Goal: Browse casually

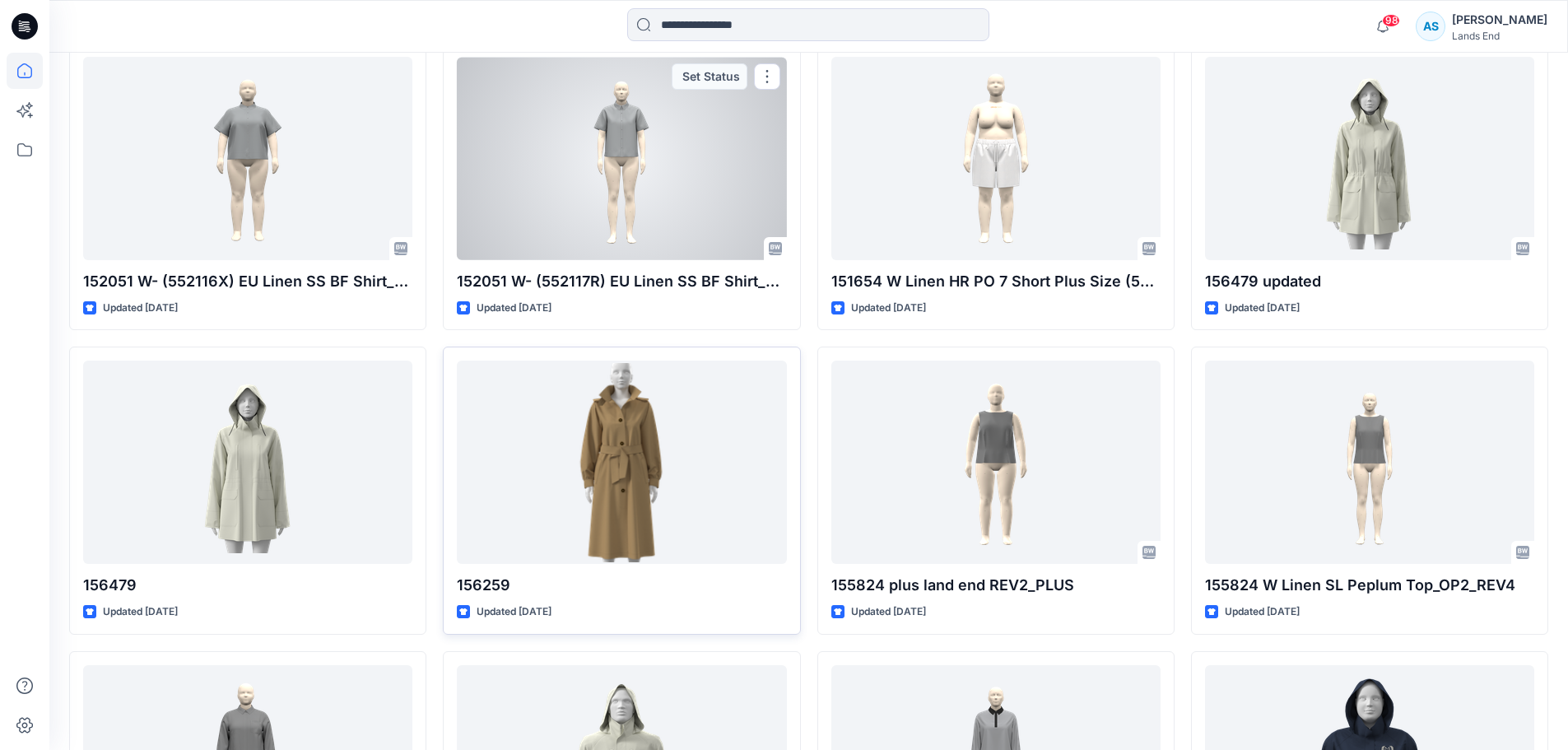
scroll to position [576, 0]
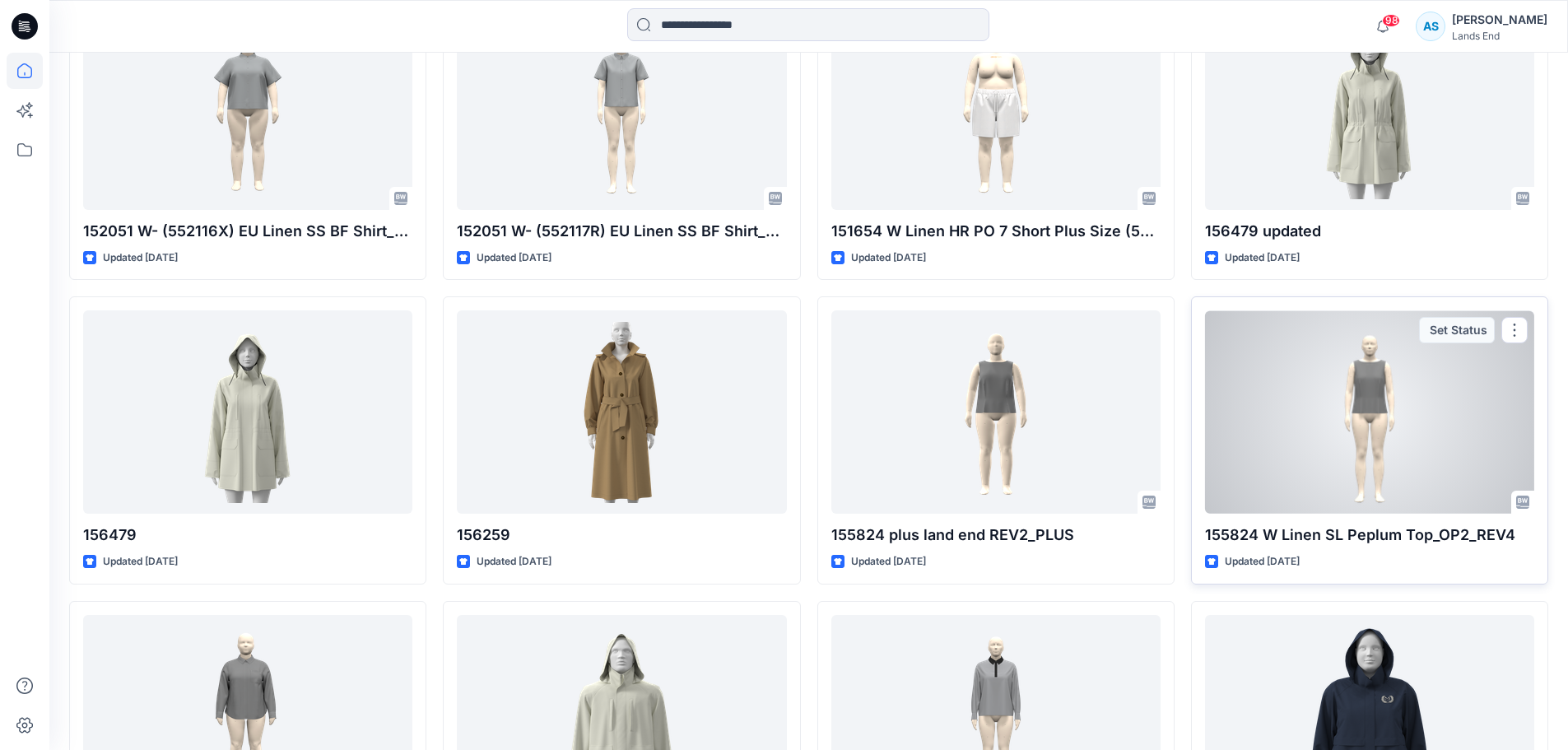
click at [987, 399] on div at bounding box center [1369, 412] width 329 height 203
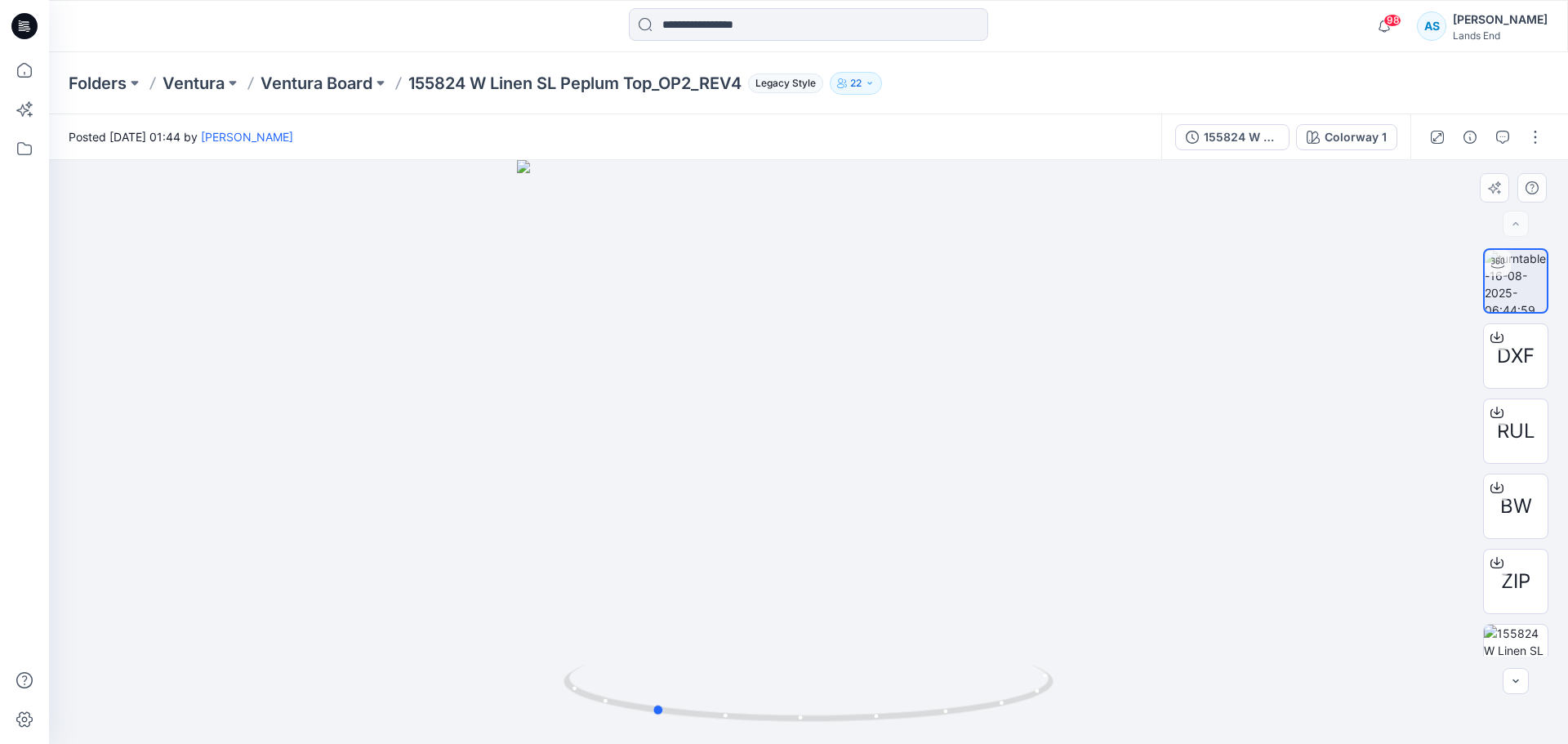
drag, startPoint x: 850, startPoint y: 716, endPoint x: 1163, endPoint y: 665, distance: 317.1
click at [979, 677] on div at bounding box center [809, 451] width 1519 height 584
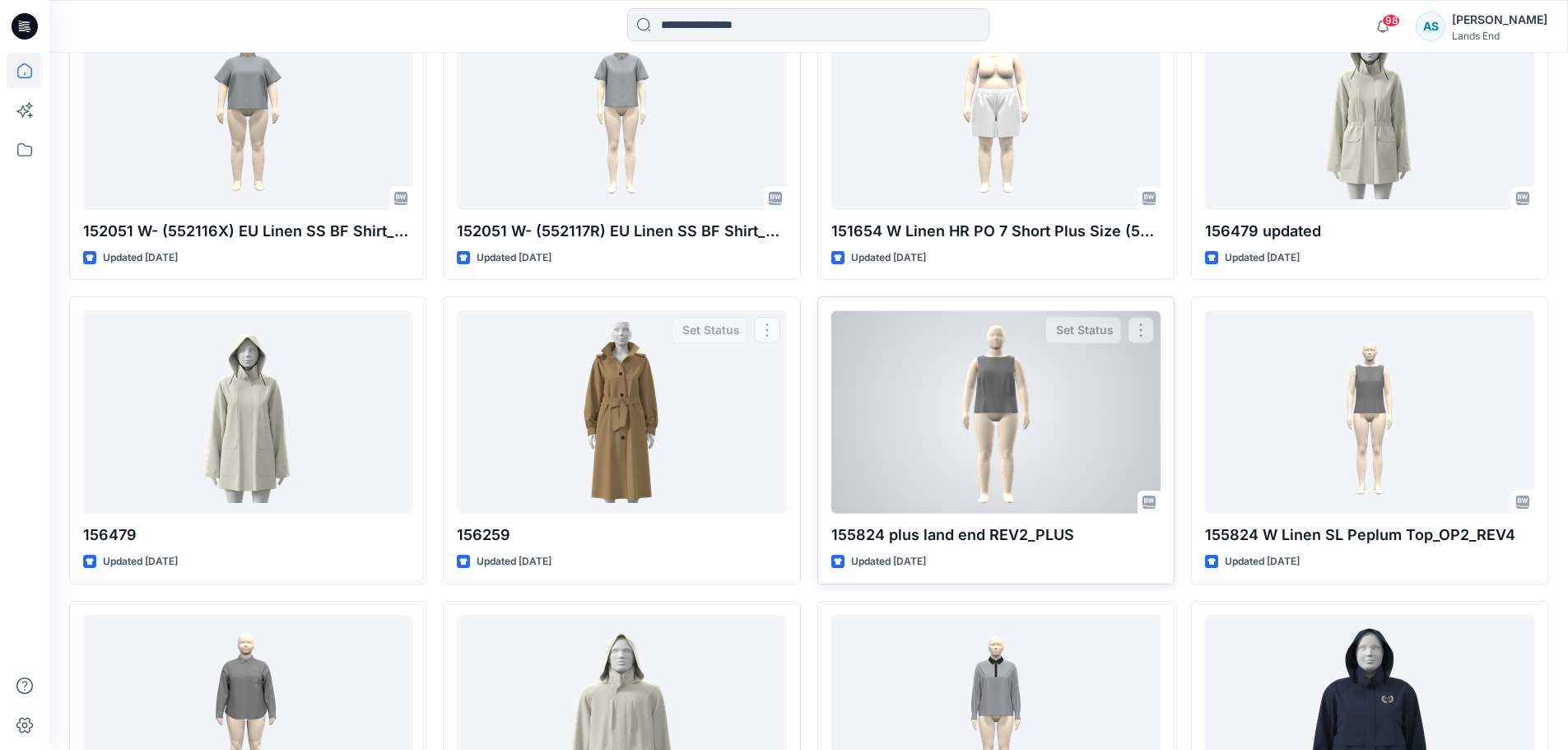
click at [963, 432] on div at bounding box center [996, 412] width 329 height 203
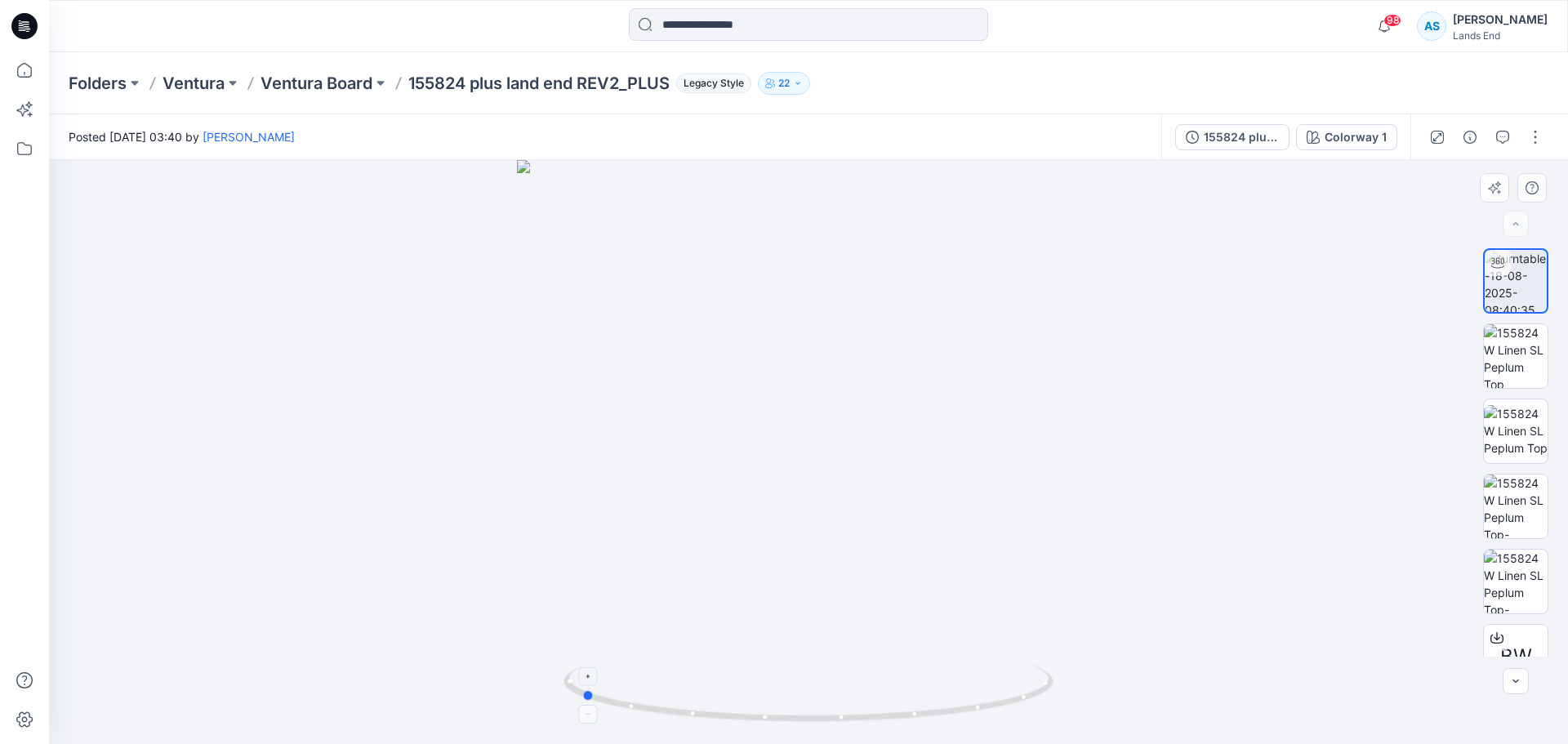
drag, startPoint x: 778, startPoint y: 719, endPoint x: 1044, endPoint y: 721, distance: 266.0
click at [979, 721] on icon at bounding box center [810, 695] width 494 height 61
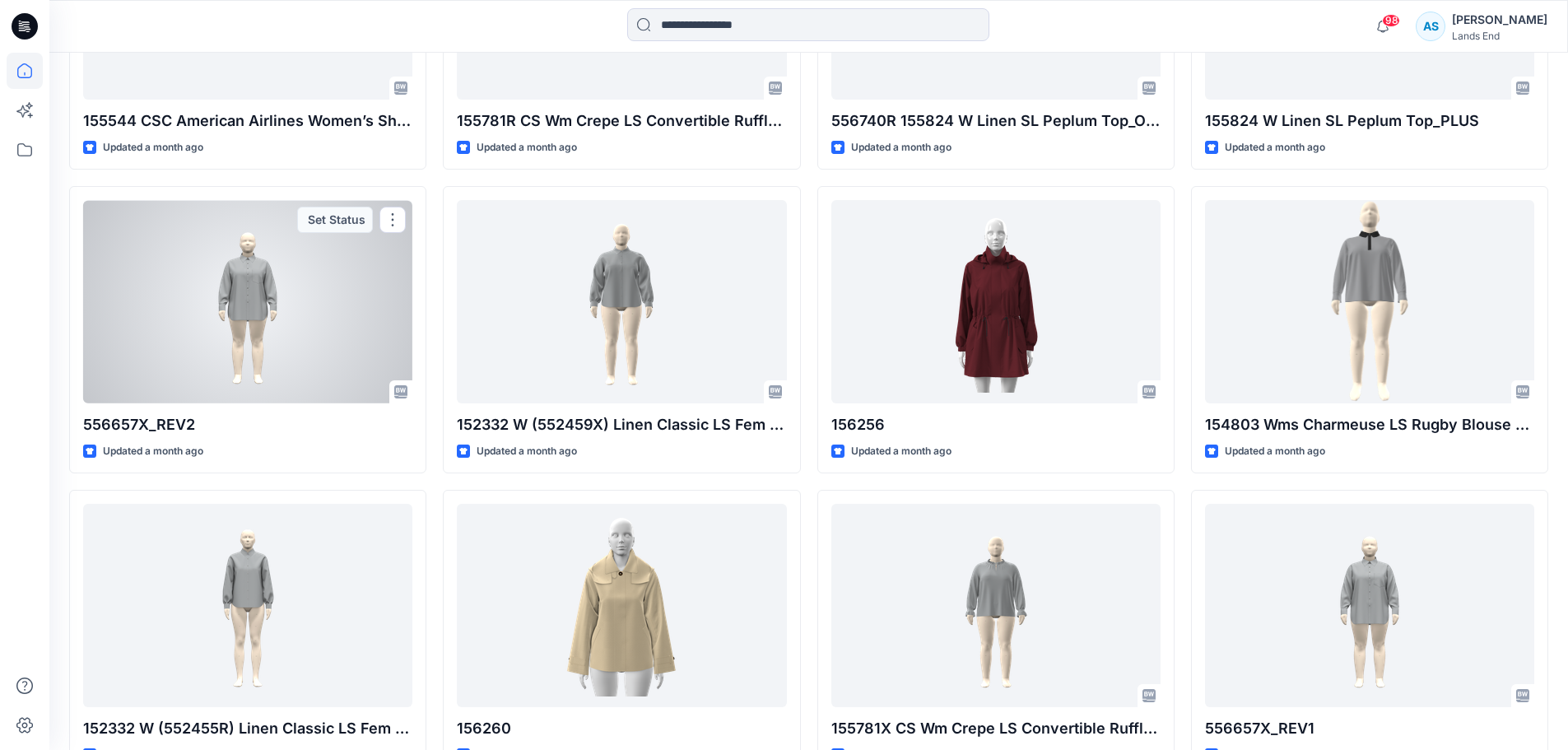
scroll to position [3851, 0]
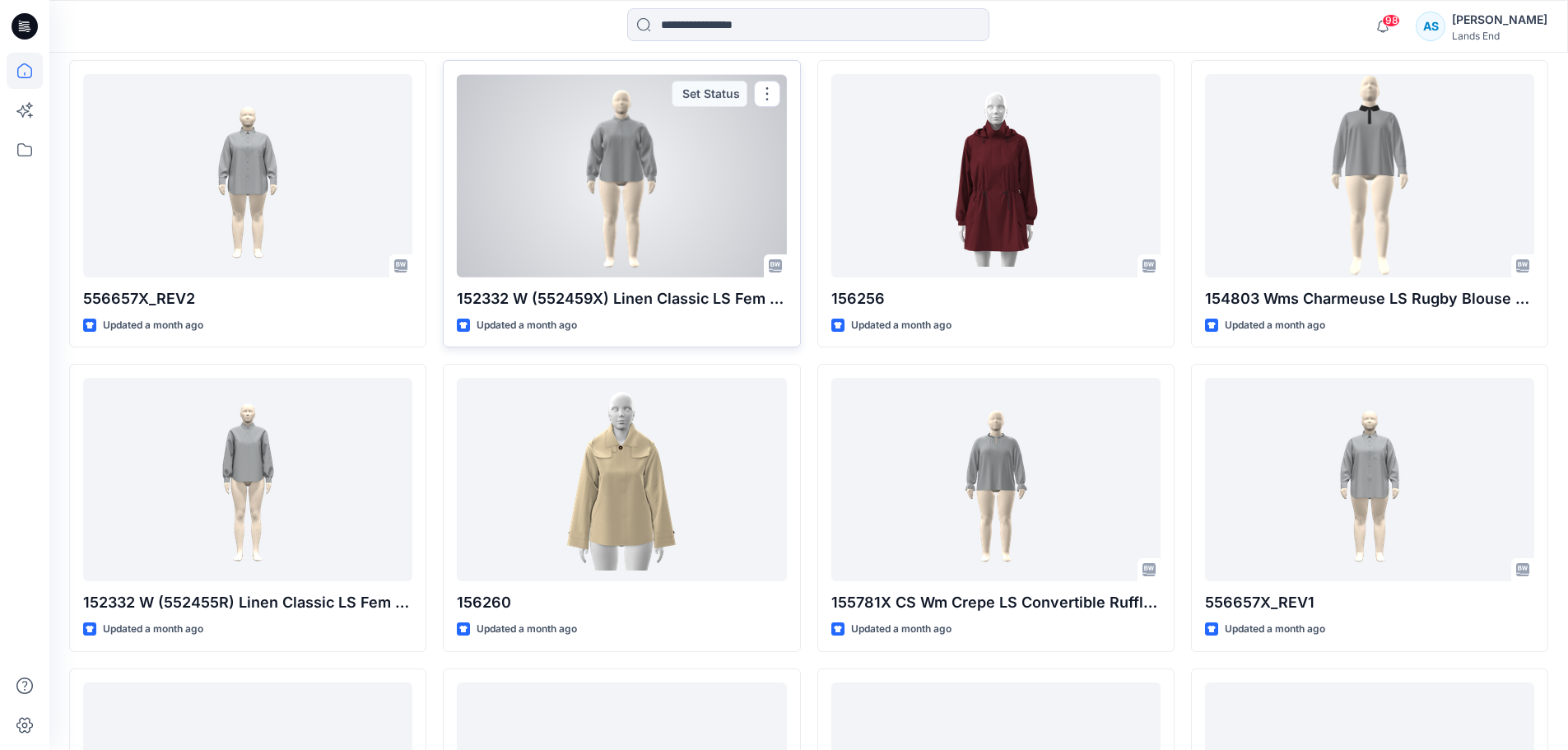
click at [604, 232] on div at bounding box center [621, 176] width 329 height 203
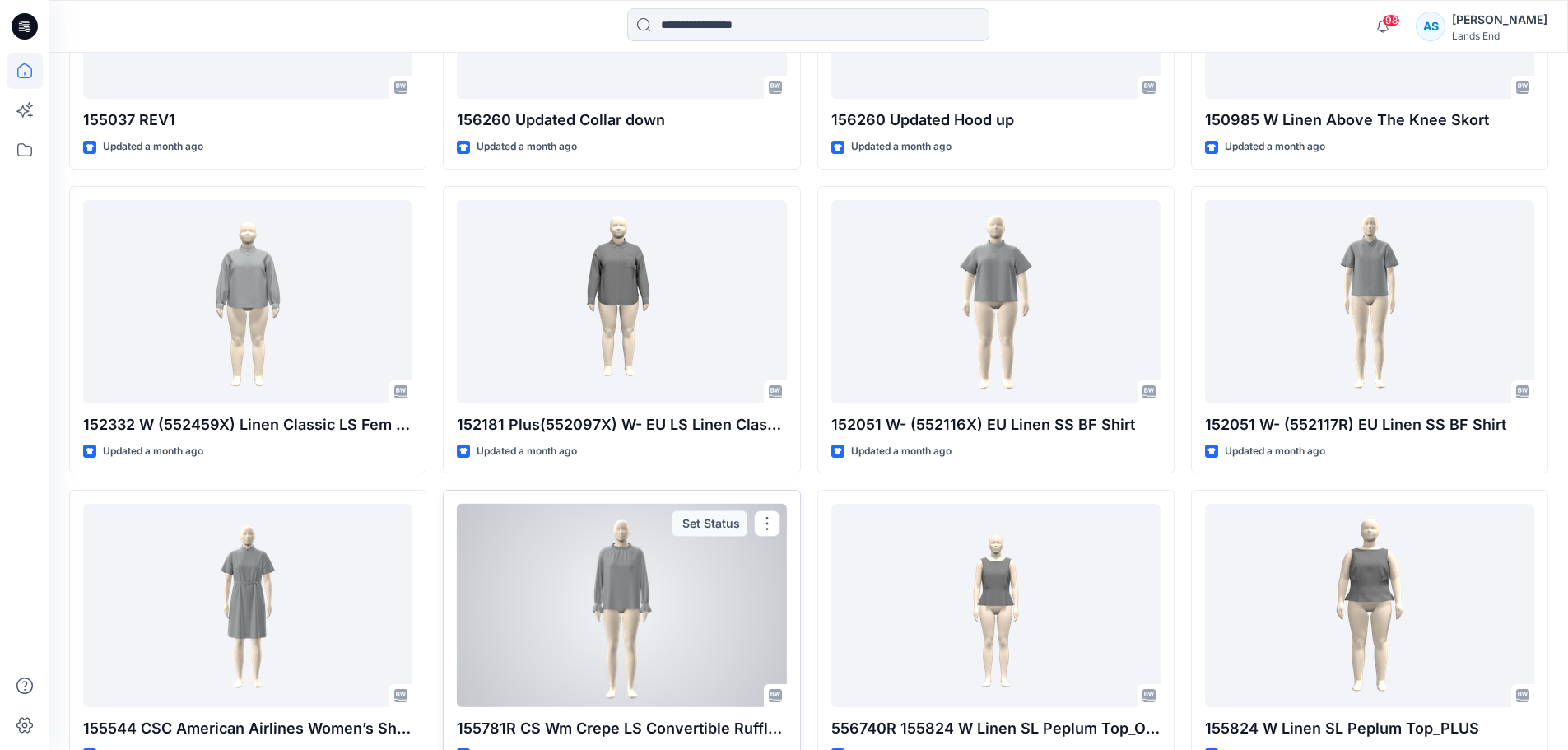
scroll to position [3110, 0]
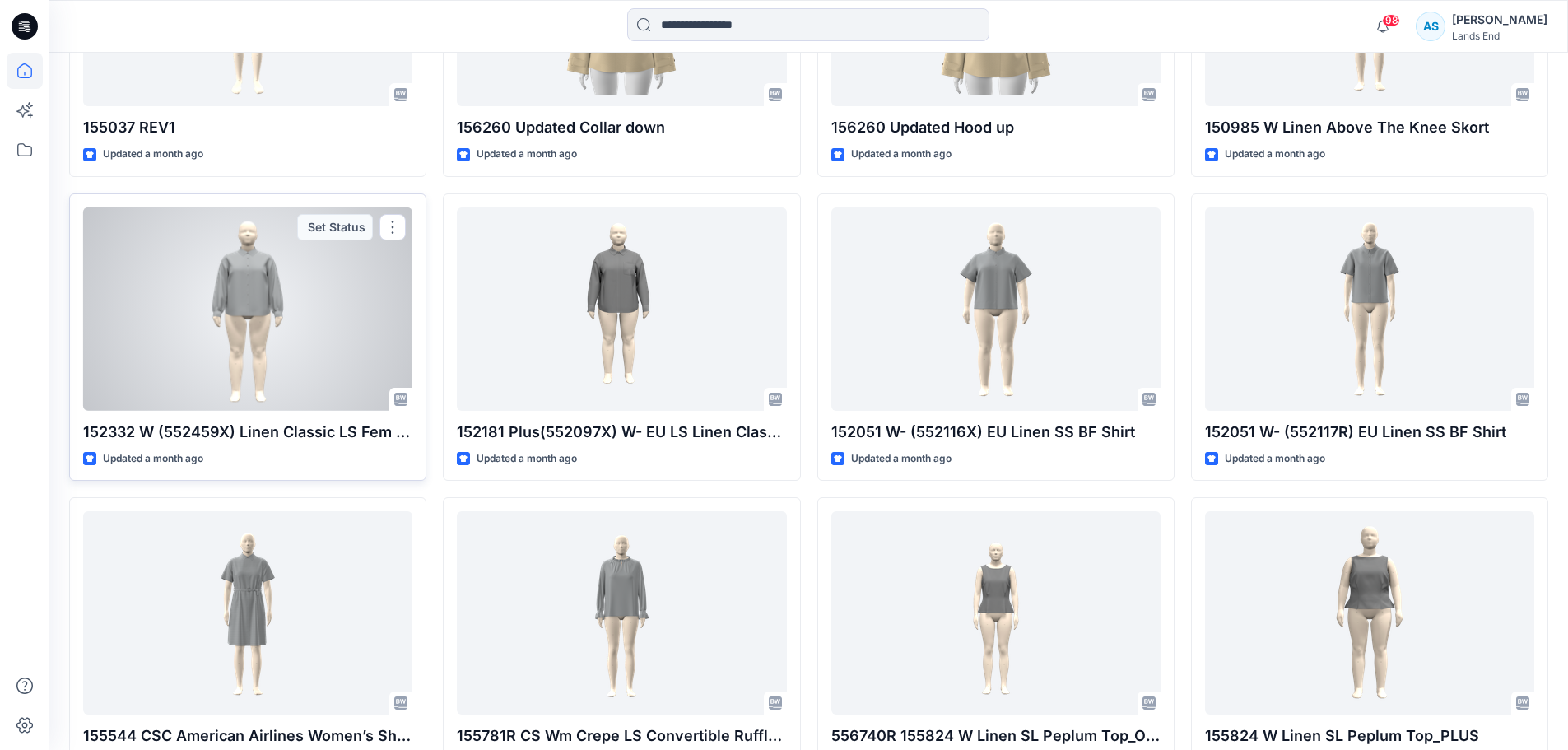
click at [264, 322] on div at bounding box center [247, 309] width 329 height 203
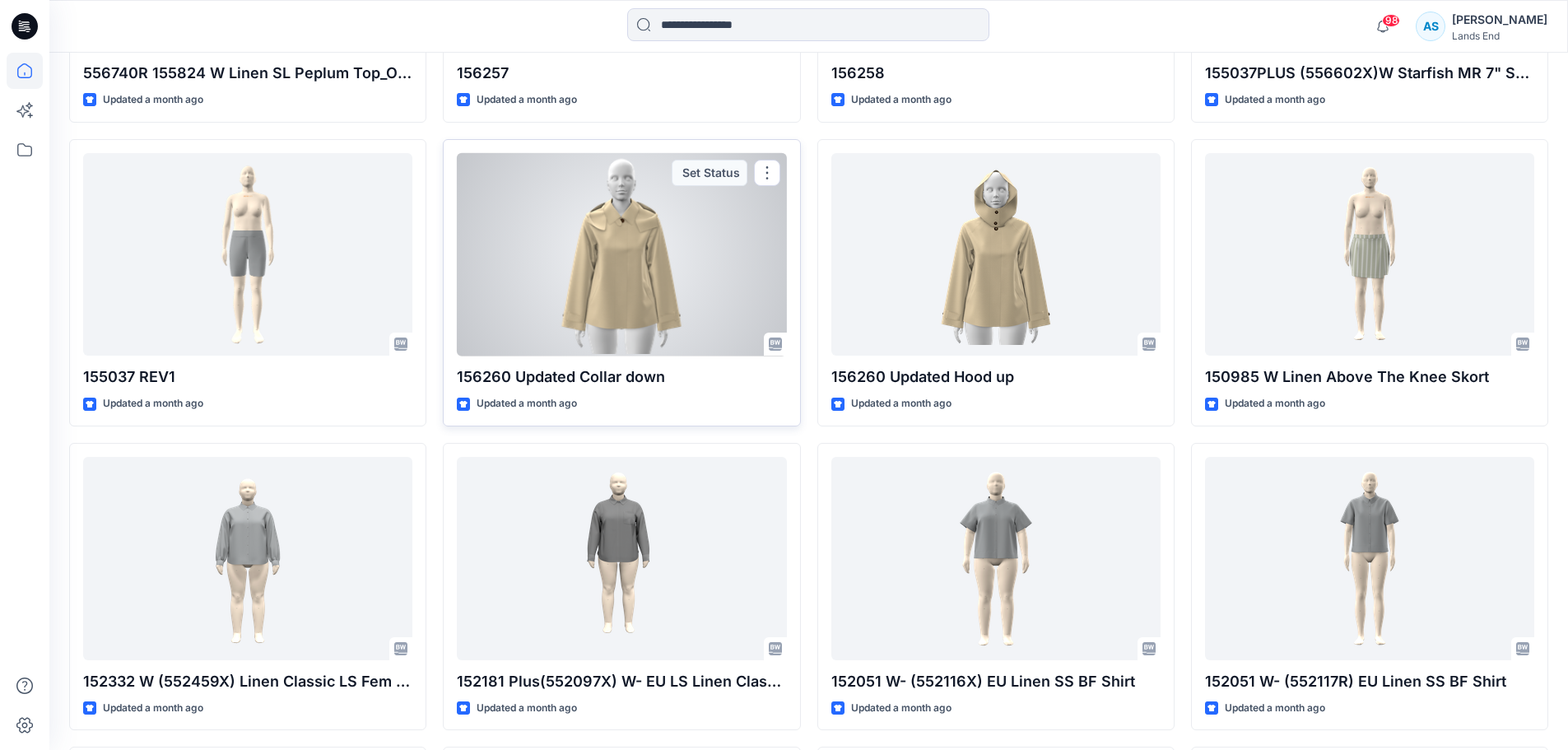
scroll to position [2864, 0]
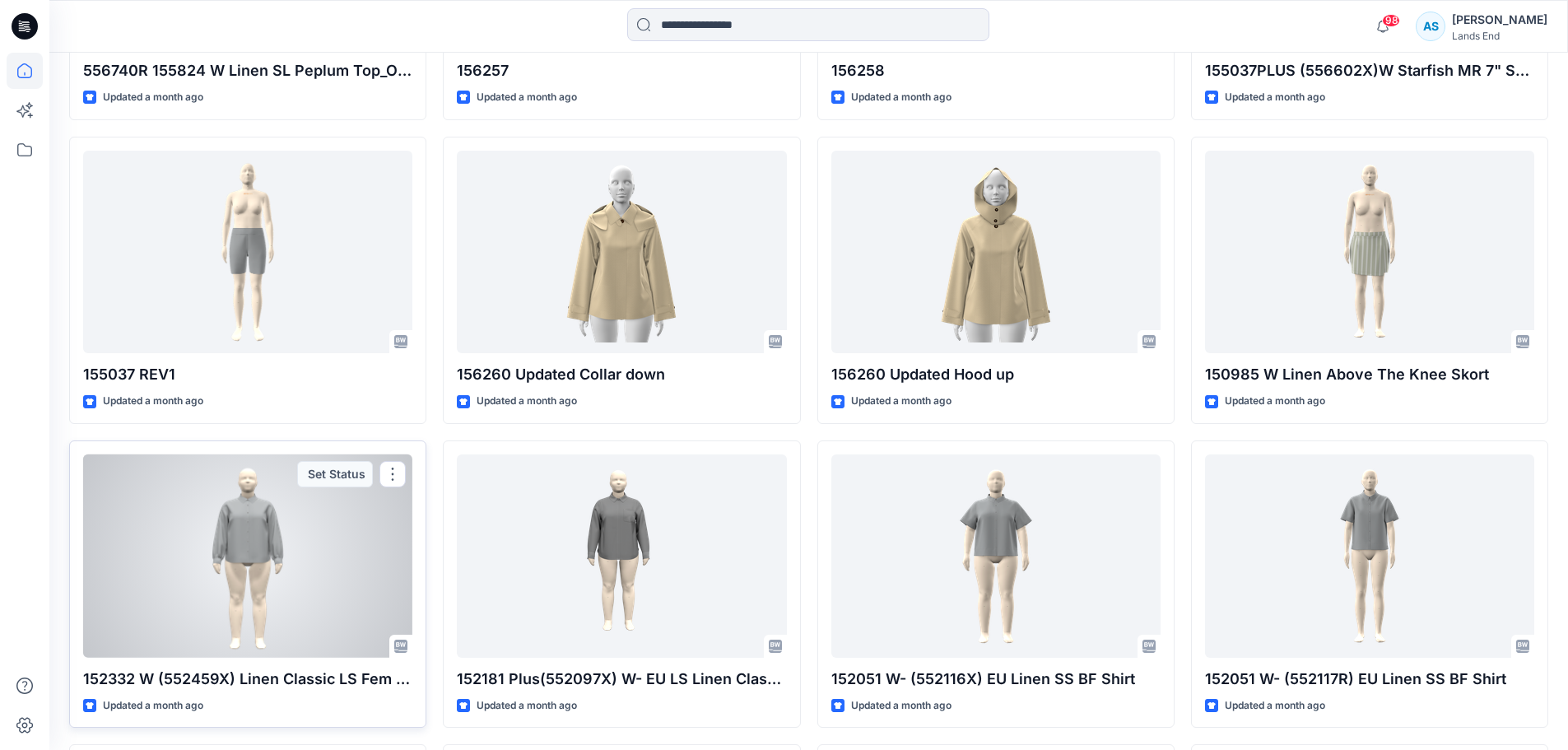
click at [277, 508] on div at bounding box center [247, 556] width 329 height 203
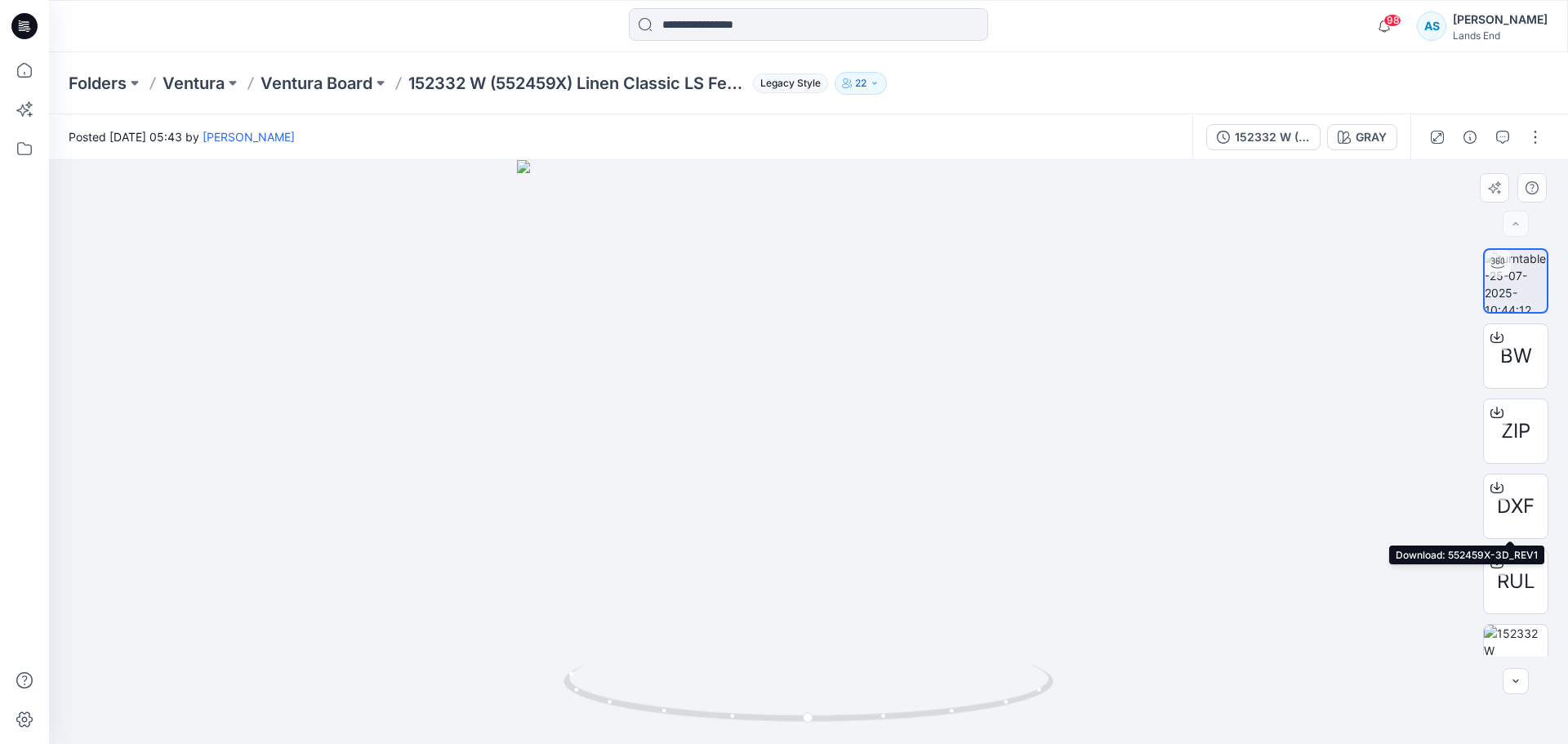
drag, startPoint x: 1506, startPoint y: 510, endPoint x: 1377, endPoint y: 531, distance: 130.7
click at [979, 536] on div at bounding box center [809, 451] width 1519 height 584
click at [979, 489] on icon at bounding box center [1496, 487] width 13 height 13
